Goal: Transaction & Acquisition: Obtain resource

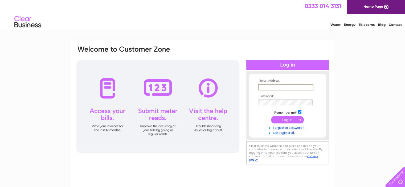
click at [277, 86] on input "text" at bounding box center [285, 87] width 55 height 6
type input "electrogasplus@gmail.com"
click at [294, 120] on input "submit" at bounding box center [287, 119] width 33 height 7
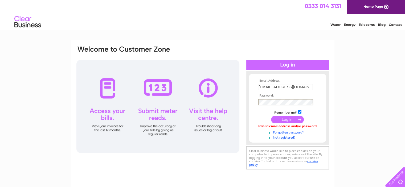
click at [285, 131] on link "Forgotten password?" at bounding box center [288, 132] width 60 height 5
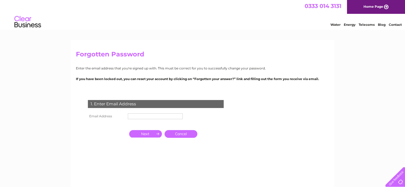
click at [161, 116] on input "text" at bounding box center [155, 117] width 55 height 6
type input "electrogasplus@gmail.com"
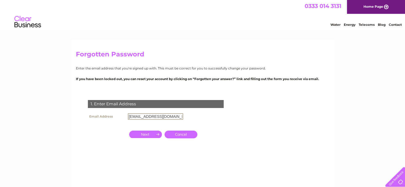
click at [147, 133] on input "button" at bounding box center [145, 134] width 33 height 7
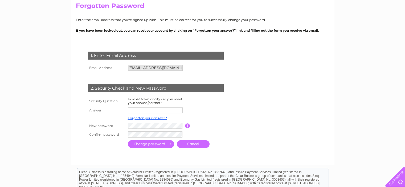
scroll to position [53, 0]
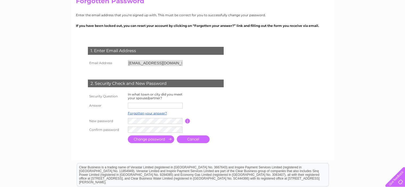
click at [151, 106] on input "text" at bounding box center [155, 106] width 55 height 6
type input "Bishkek"
click at [156, 140] on input "submit" at bounding box center [151, 140] width 46 height 8
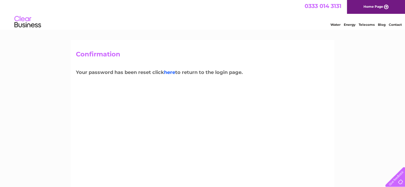
click at [173, 73] on link "here" at bounding box center [169, 73] width 11 height 6
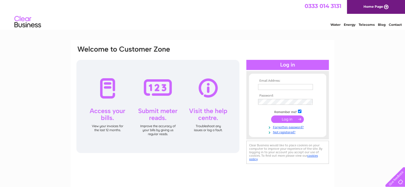
click at [266, 88] on input "text" at bounding box center [285, 87] width 55 height 6
type input "electrogasplus@gmail.com"
click at [290, 121] on input "submit" at bounding box center [287, 119] width 33 height 7
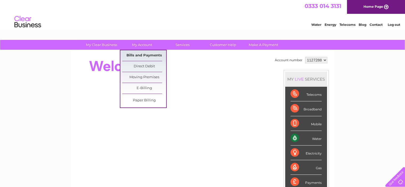
click at [139, 55] on link "Bills and Payments" at bounding box center [144, 55] width 44 height 11
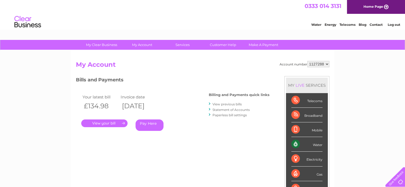
click at [232, 103] on link "View previous bills" at bounding box center [227, 104] width 29 height 4
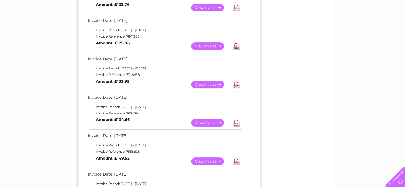
scroll to position [133, 0]
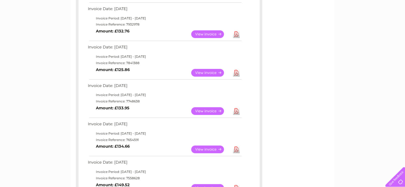
click at [208, 108] on link "View" at bounding box center [210, 111] width 39 height 8
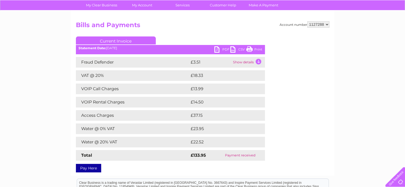
scroll to position [53, 0]
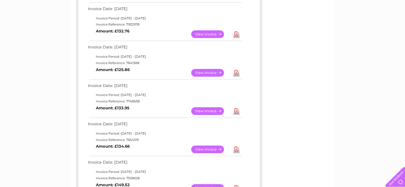
click at [236, 110] on link "Download" at bounding box center [236, 111] width 7 height 8
click at [237, 72] on link "Download" at bounding box center [236, 73] width 7 height 8
click at [236, 32] on link "Download" at bounding box center [236, 34] width 7 height 8
